Goal: Find specific page/section: Find specific page/section

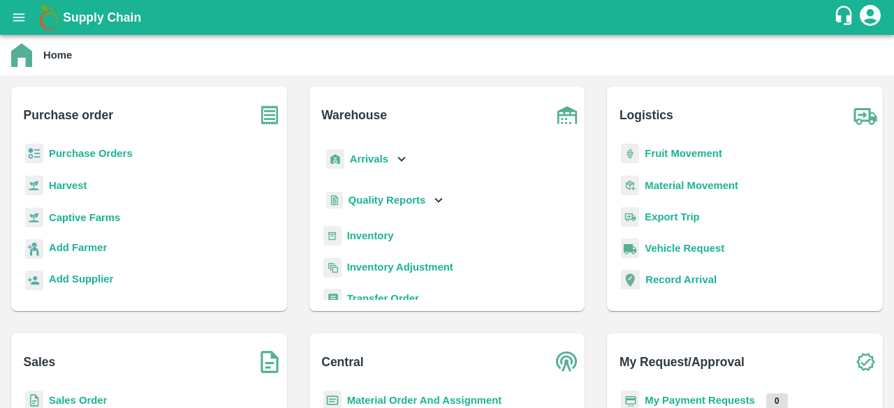
click at [72, 221] on b "Captive Farms" at bounding box center [84, 217] width 71 height 11
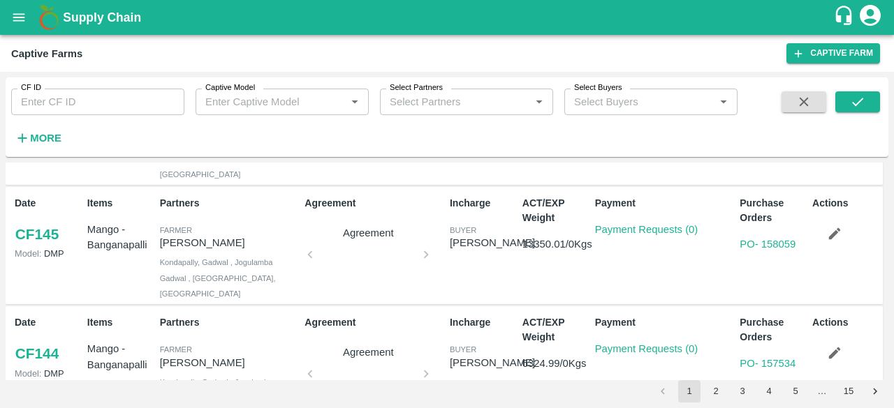
scroll to position [124, 0]
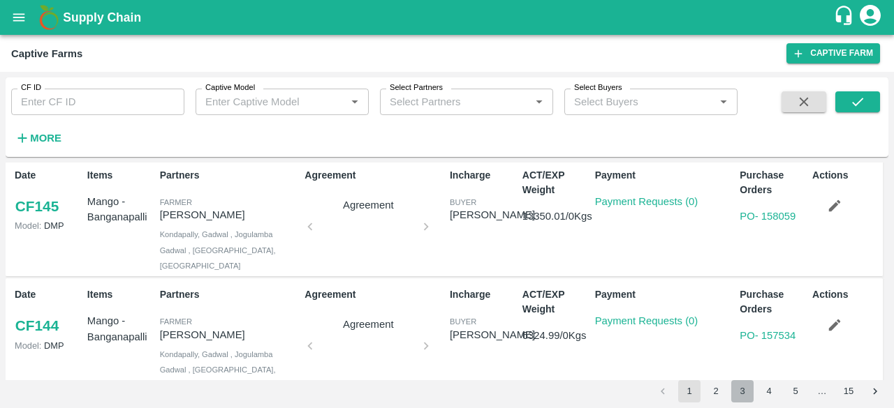
click at [740, 385] on button "3" at bounding box center [742, 391] width 22 height 22
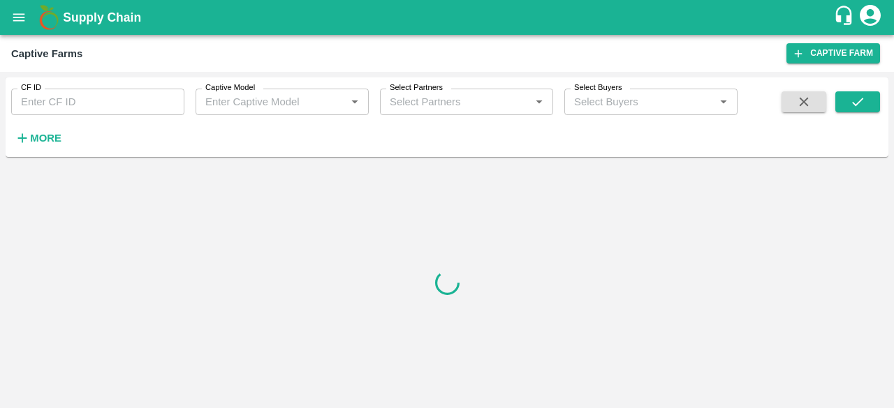
click at [740, 385] on div at bounding box center [447, 283] width 882 height 240
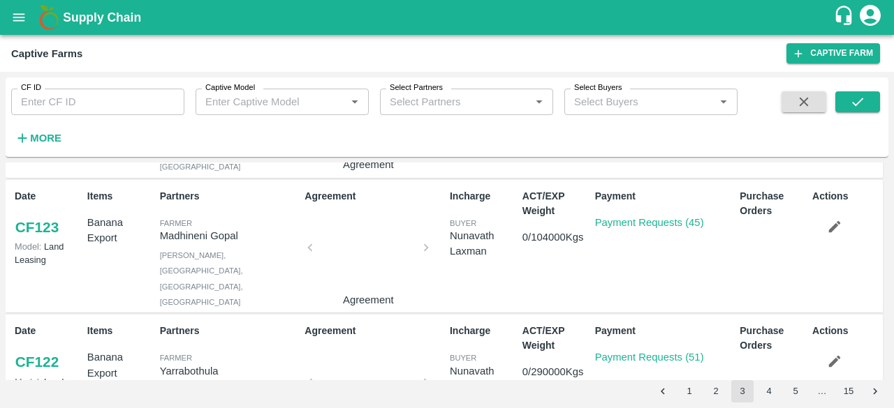
scroll to position [390, 0]
click at [654, 216] on link "Payment Requests (45)" at bounding box center [649, 221] width 109 height 11
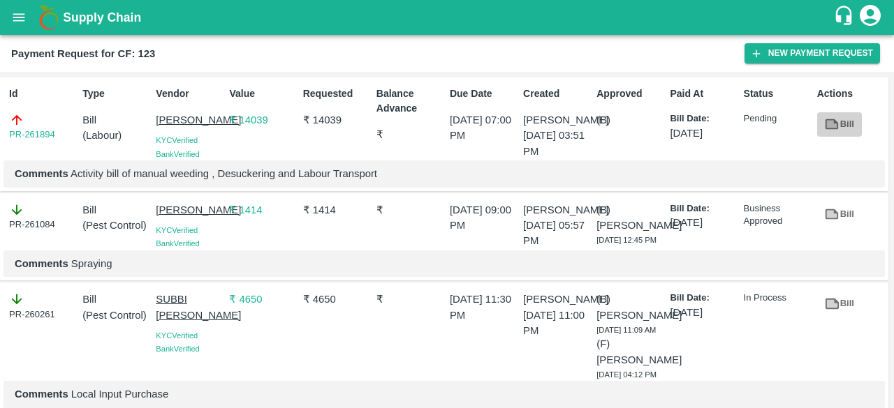
click at [842, 128] on link "Bill" at bounding box center [839, 124] width 45 height 24
